Goal: Task Accomplishment & Management: Manage account settings

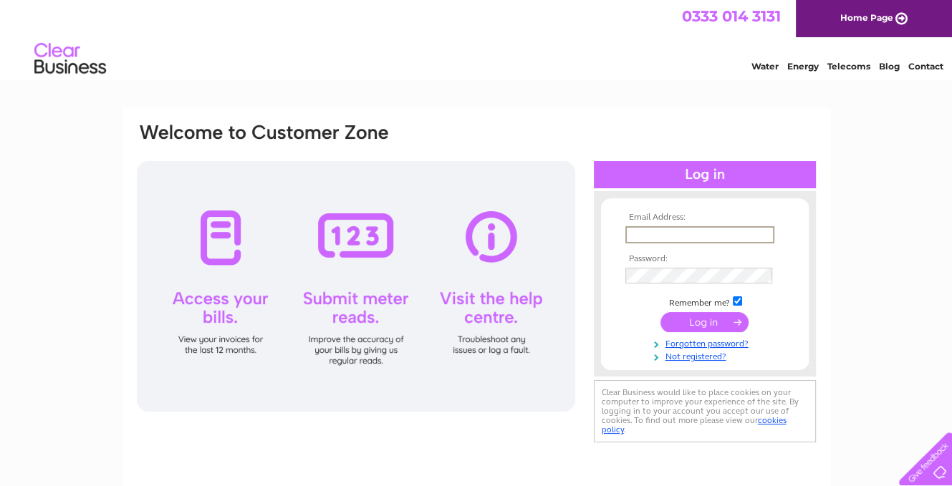
click at [632, 236] on input "text" at bounding box center [699, 234] width 149 height 17
type input "dcmmack2@btinternet.com"
click at [720, 324] on input "submit" at bounding box center [704, 322] width 88 height 20
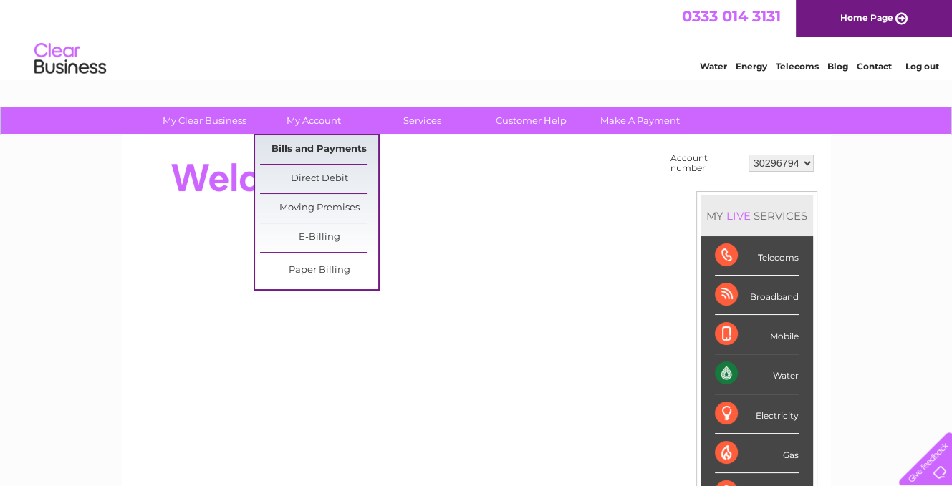
click at [299, 151] on link "Bills and Payments" at bounding box center [319, 149] width 118 height 29
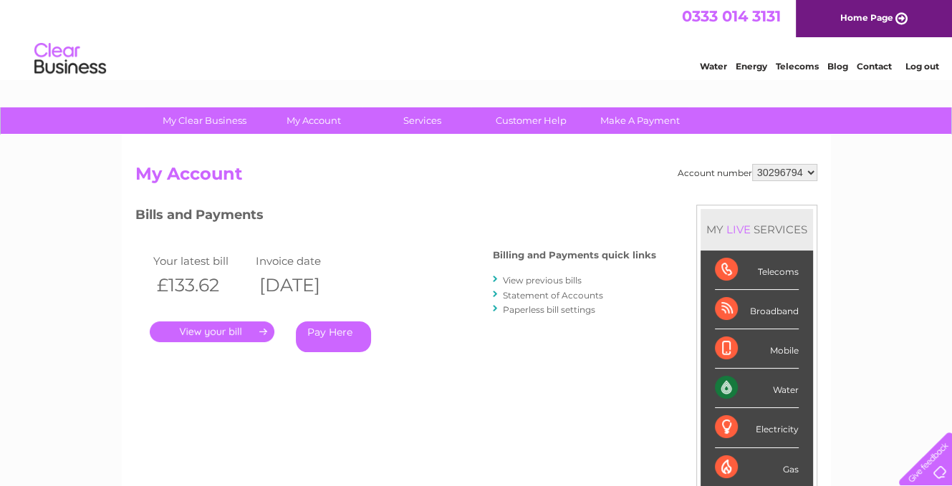
click at [203, 333] on link "." at bounding box center [212, 332] width 125 height 21
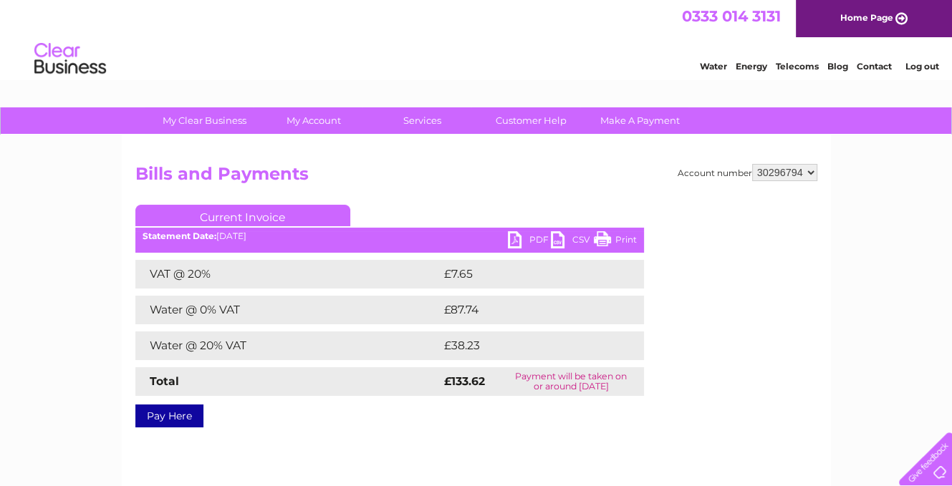
click at [513, 242] on link "PDF" at bounding box center [529, 241] width 43 height 21
